Goal: Information Seeking & Learning: Understand process/instructions

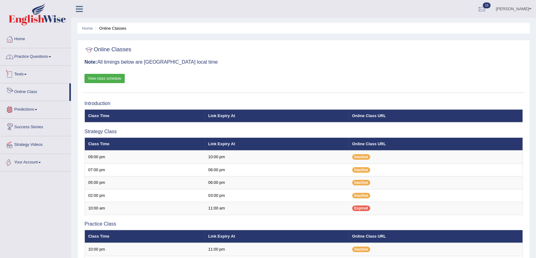
click at [105, 77] on link "View class schedule" at bounding box center [104, 78] width 40 height 9
click at [28, 93] on link "Online Class" at bounding box center [34, 91] width 69 height 15
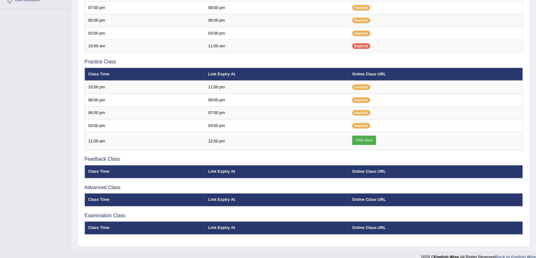
scroll to position [169, 0]
